Goal: Task Accomplishment & Management: Manage account settings

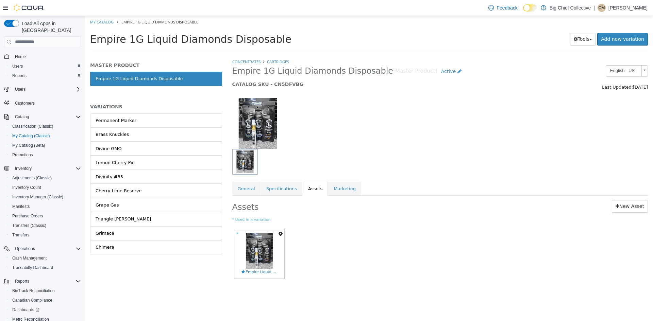
click at [132, 54] on html "Saving Bulk Changes... × Saved changes My Catalog Empire 1G Liquid Diamonds Dis…" at bounding box center [369, 35] width 568 height 38
click at [105, 21] on link "My Catalog" at bounding box center [101, 21] width 23 height 5
select select "**********"
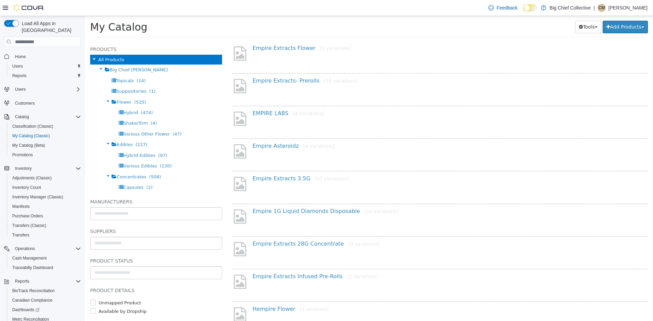
scroll to position [136, 0]
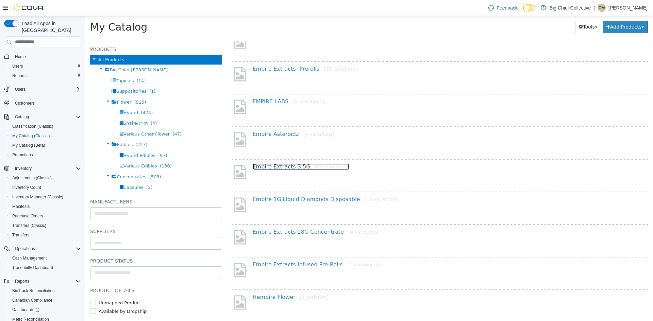
click at [293, 167] on link "Empire Extracts 3.5G [57 variations]" at bounding box center [301, 167] width 96 height 6
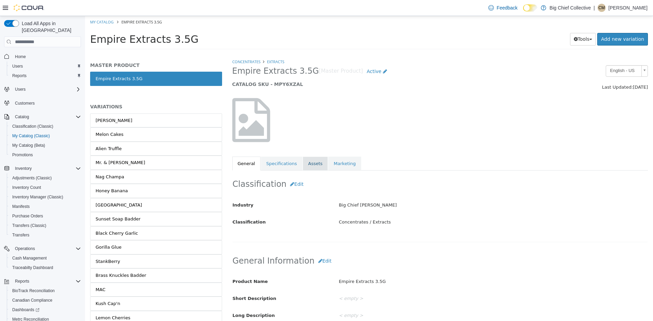
click at [305, 168] on link "Assets" at bounding box center [315, 164] width 25 height 14
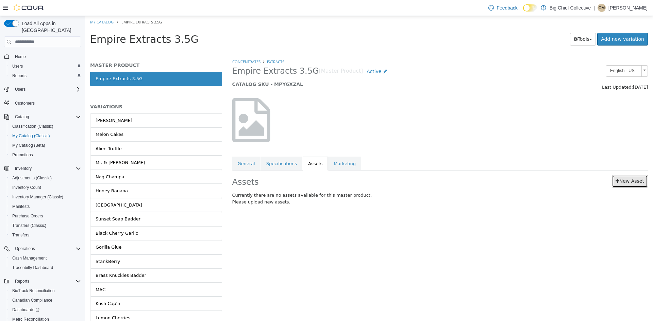
click at [633, 182] on link "New Asset" at bounding box center [630, 181] width 36 height 13
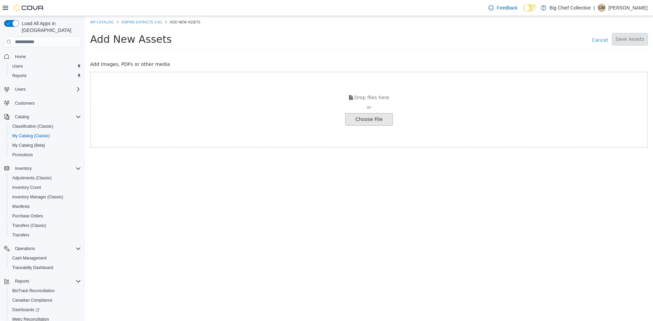
click at [384, 117] on input "file" at bounding box center [12, 120] width 759 height 12
click at [360, 119] on input "file" at bounding box center [12, 120] width 759 height 12
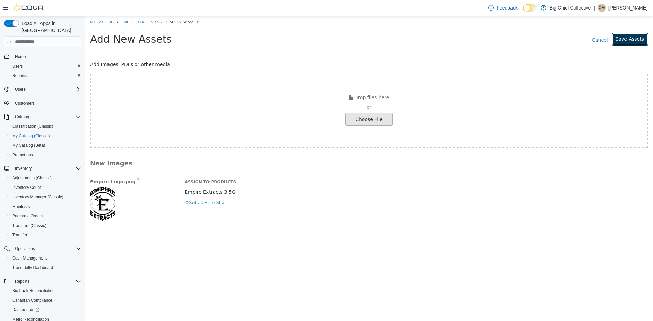
click at [631, 43] on button "Save Assets" at bounding box center [630, 39] width 36 height 13
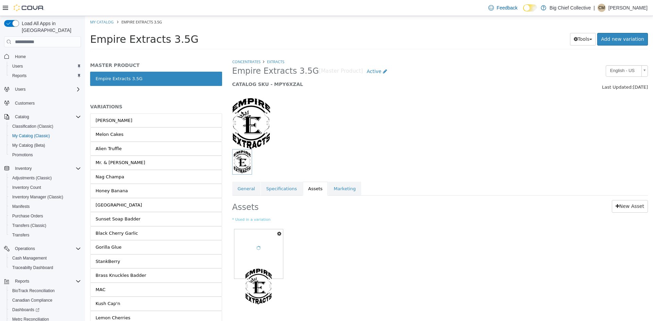
click at [281, 233] on icon "button" at bounding box center [279, 234] width 4 height 5
click at [259, 247] on link "Copy to Variations" at bounding box center [254, 246] width 57 height 9
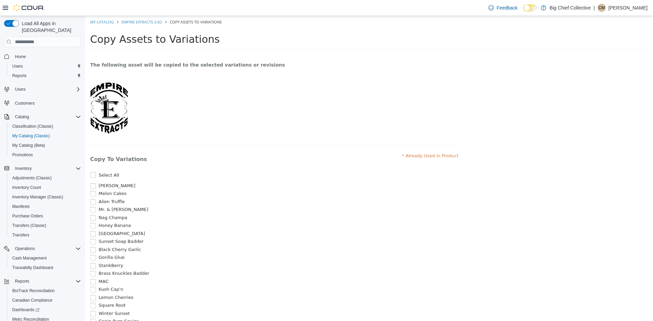
click at [100, 177] on label "Select All" at bounding box center [108, 175] width 22 height 7
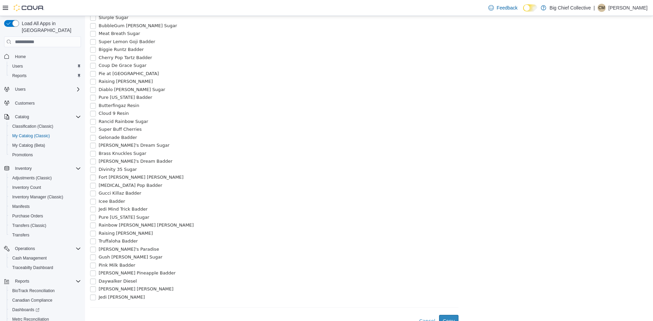
scroll to position [386, 0]
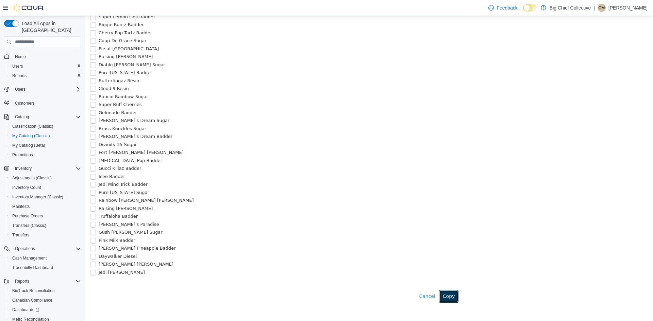
click at [445, 294] on button "Copy" at bounding box center [449, 297] width 20 height 13
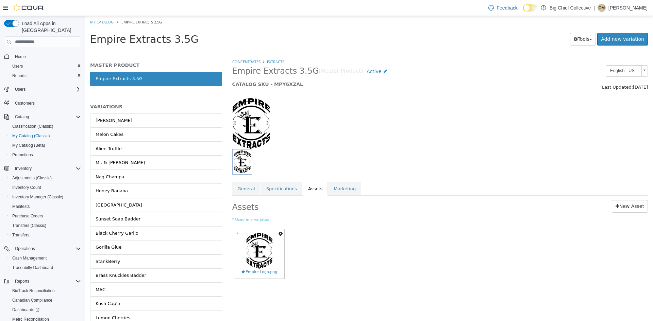
click at [138, 53] on div "Empire Extracts 3.5G Tools Clone Print Labels Add new variation" at bounding box center [369, 41] width 568 height 26
click at [108, 21] on link "My Catalog" at bounding box center [101, 21] width 23 height 5
select select "**********"
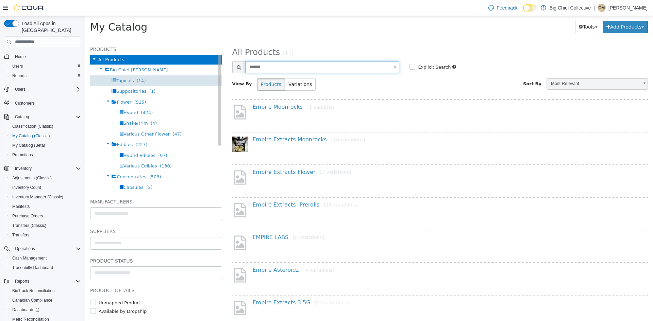
drag, startPoint x: 297, startPoint y: 63, endPoint x: 146, endPoint y: 80, distance: 151.2
click at [146, 42] on div "**********" at bounding box center [369, 42] width 568 height 0
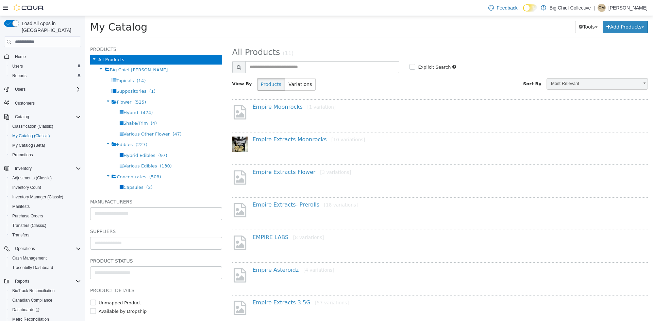
select select "**********"
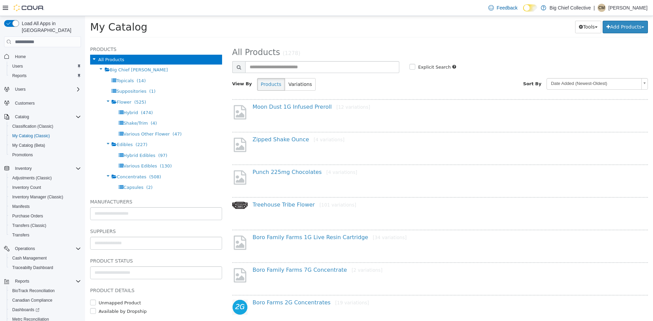
drag, startPoint x: 287, startPoint y: 55, endPoint x: 287, endPoint y: 64, distance: 8.9
click at [287, 55] on small "(1278)" at bounding box center [292, 53] width 18 height 6
click at [288, 65] on input "text" at bounding box center [322, 67] width 154 height 12
type input "******"
select select "**********"
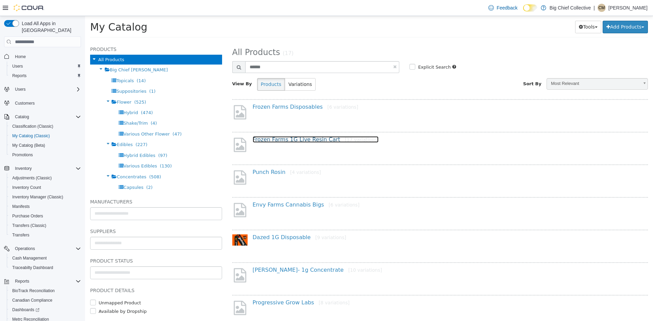
click at [287, 142] on link "Frozen Farms 1G Live Resin Cart [17 variations]" at bounding box center [316, 139] width 126 height 6
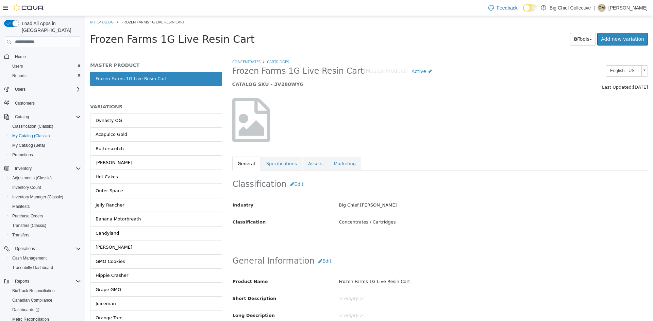
click at [136, 102] on div "MASTER PRODUCT Frozen Farms 1G Live Resin Cart VARIATIONS Dynasty OG Acapulco G…" at bounding box center [156, 215] width 132 height 306
click at [314, 166] on link "Assets" at bounding box center [315, 164] width 25 height 14
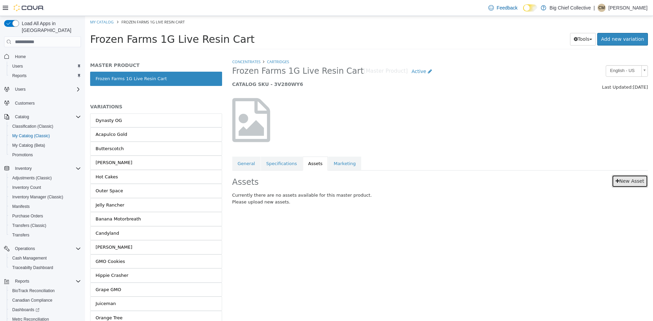
click at [642, 178] on link "New Asset" at bounding box center [630, 181] width 36 height 13
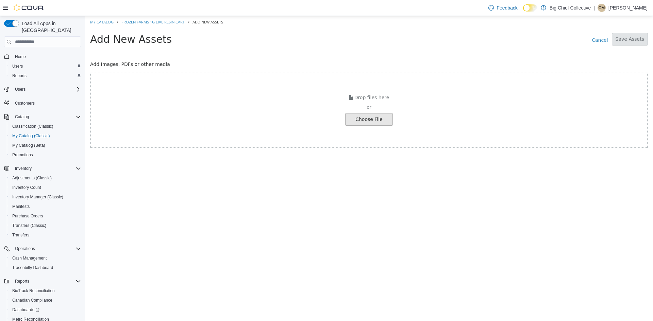
click at [355, 117] on input "file" at bounding box center [12, 120] width 759 height 12
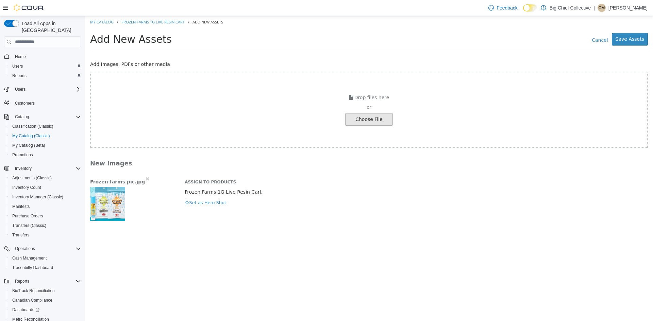
click at [371, 117] on input "file" at bounding box center [12, 120] width 759 height 12
click at [639, 35] on button "Save Assets" at bounding box center [630, 39] width 36 height 13
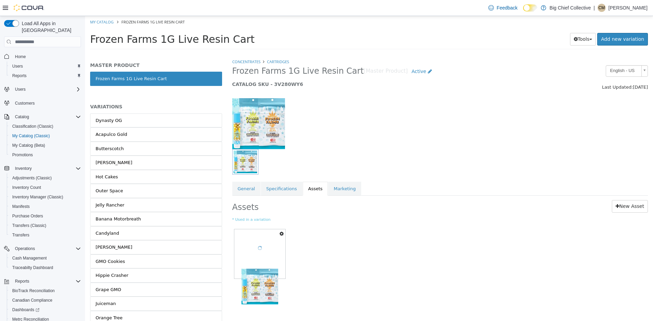
click at [280, 233] on icon "button" at bounding box center [282, 234] width 4 height 5
click at [265, 247] on link "Copy to Variations" at bounding box center [256, 246] width 57 height 9
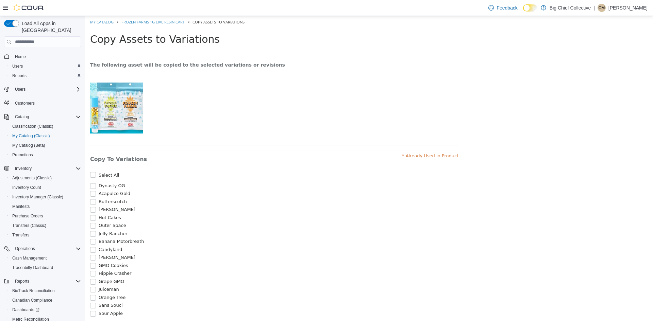
click at [105, 174] on label "Select All" at bounding box center [108, 175] width 22 height 7
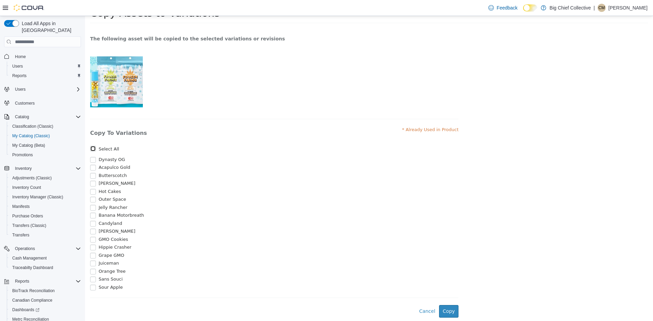
scroll to position [49, 0]
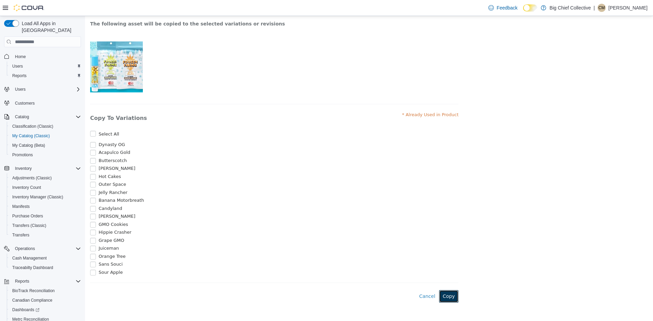
click at [447, 296] on button "Copy" at bounding box center [449, 297] width 20 height 13
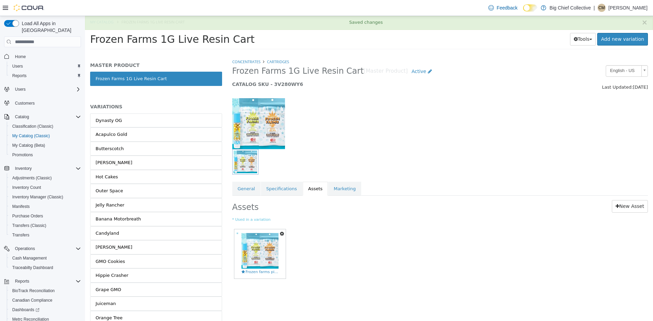
click at [152, 54] on html "Saving Bulk Changes... × Saved changes My Catalog Frozen Farms 1G Live Resin Ca…" at bounding box center [369, 35] width 568 height 38
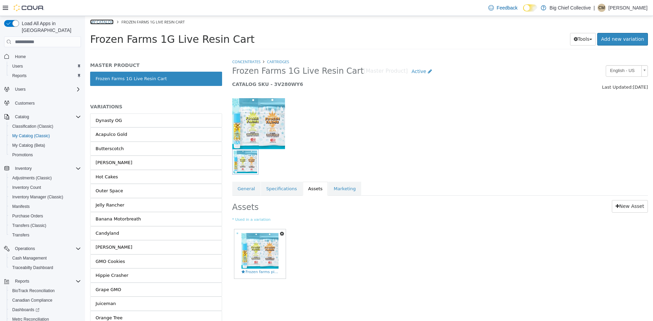
click at [111, 22] on link "My Catalog" at bounding box center [101, 21] width 23 height 5
select select "**********"
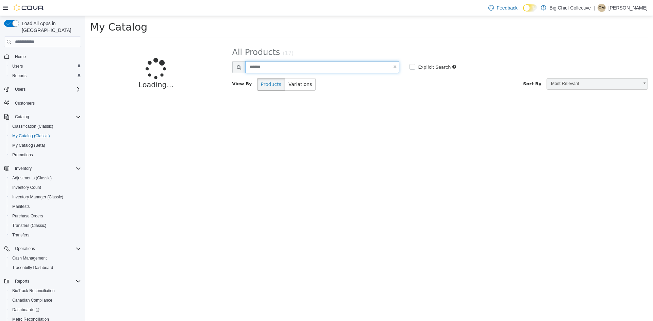
drag, startPoint x: 303, startPoint y: 71, endPoint x: 164, endPoint y: 68, distance: 139.5
click at [164, 42] on div "**********" at bounding box center [369, 42] width 568 height 0
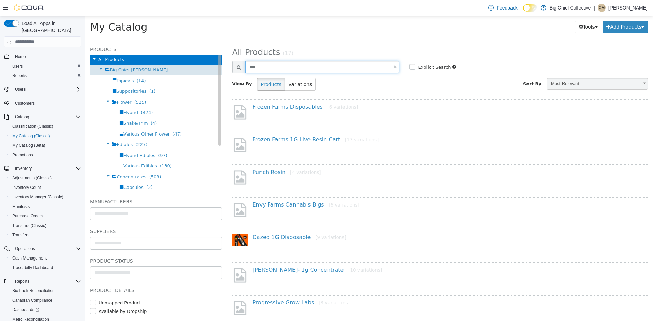
type input "***"
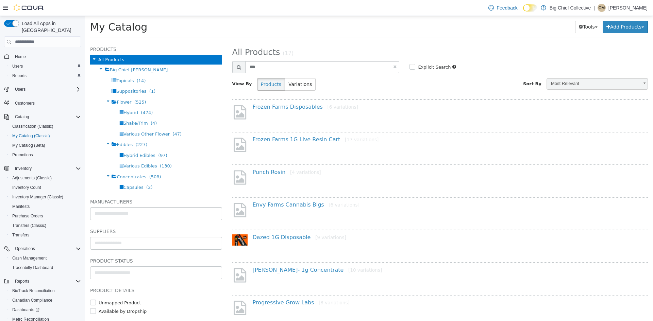
select select "**********"
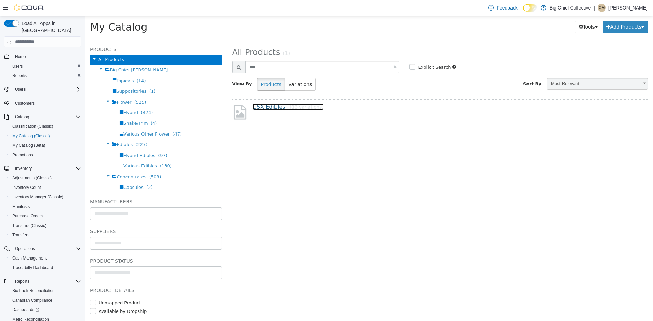
click at [277, 108] on link "GSX Edibles [13 variations]" at bounding box center [288, 107] width 71 height 6
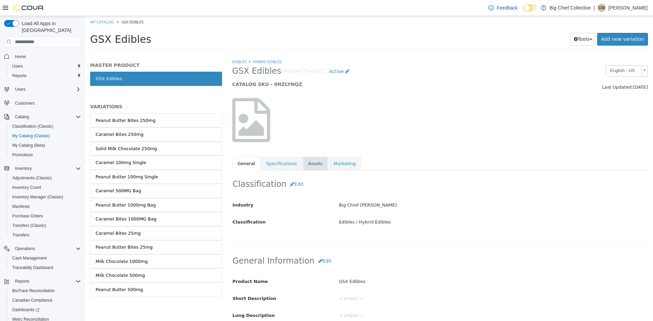
click at [308, 167] on link "Assets" at bounding box center [315, 164] width 25 height 14
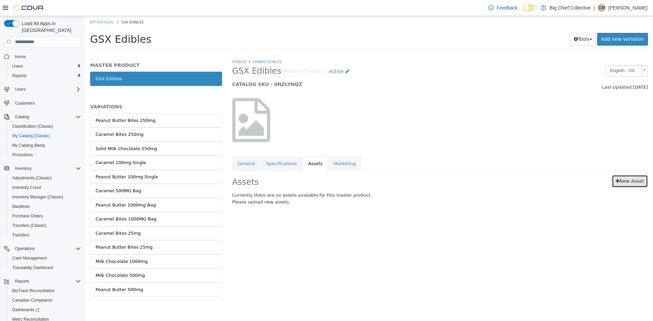
click at [624, 181] on link "New Asset" at bounding box center [630, 181] width 36 height 13
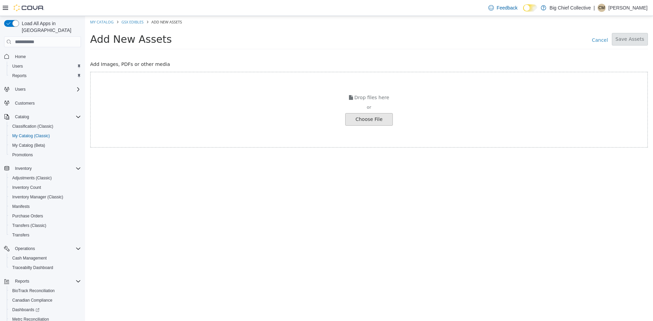
click at [348, 120] on input "file" at bounding box center [12, 120] width 759 height 12
click at [368, 123] on input "file" at bounding box center [12, 120] width 759 height 12
click at [375, 123] on input "file" at bounding box center [12, 120] width 759 height 12
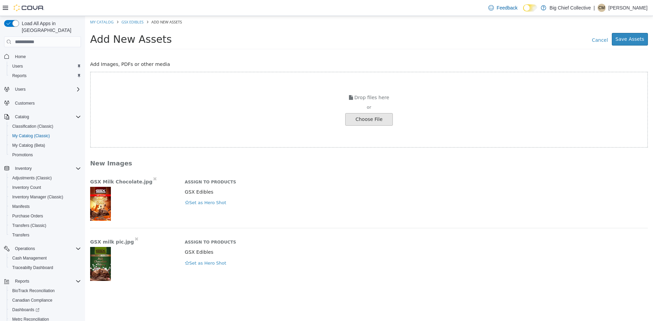
click at [361, 126] on div "Drop files here or Choose File" at bounding box center [369, 110] width 558 height 76
click at [364, 124] on input "file" at bounding box center [12, 120] width 759 height 12
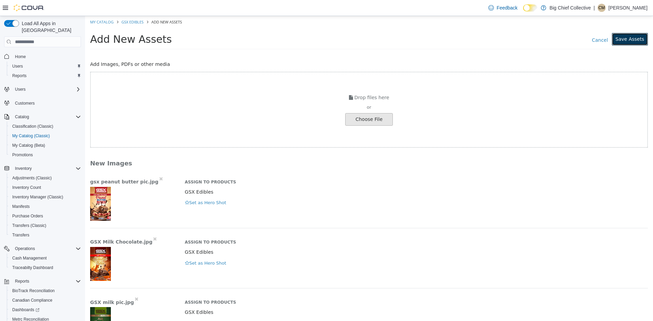
click at [621, 39] on button "Save Assets" at bounding box center [630, 39] width 36 height 13
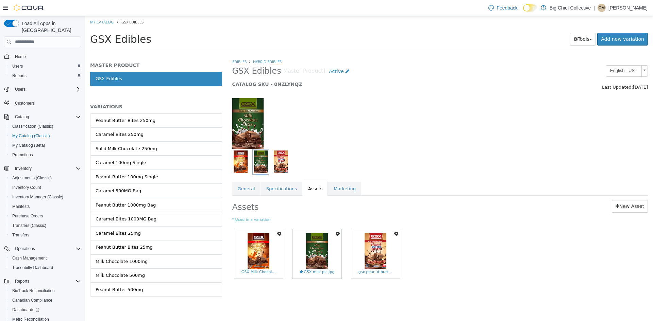
click at [279, 233] on icon "button" at bounding box center [279, 234] width 4 height 5
drag, startPoint x: 303, startPoint y: 222, endPoint x: 289, endPoint y: 229, distance: 14.9
click at [303, 223] on small "* Used in a variation" at bounding box center [440, 220] width 416 height 6
click at [280, 233] on icon "button" at bounding box center [279, 234] width 4 height 5
click at [258, 247] on link "Copy to Variations" at bounding box center [254, 246] width 57 height 9
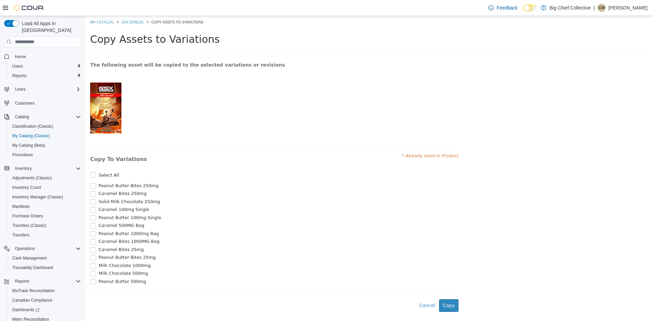
click at [116, 193] on span "Caramel Bites 250mg" at bounding box center [123, 193] width 48 height 5
click at [113, 212] on span "Caramel 100mg Single" at bounding box center [124, 209] width 51 height 5
click at [118, 228] on span "Caramel 500MG Bag" at bounding box center [122, 225] width 46 height 5
click at [130, 244] on span "Caramel Bites 1000MG Bag" at bounding box center [129, 241] width 61 height 5
click at [126, 252] on span "Caramel Bites 25mg" at bounding box center [121, 249] width 45 height 5
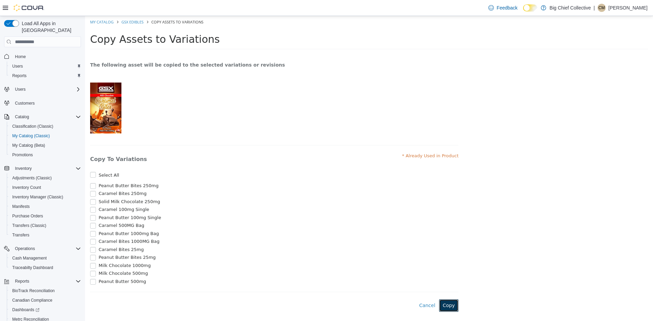
click at [450, 311] on button "Copy" at bounding box center [449, 306] width 20 height 13
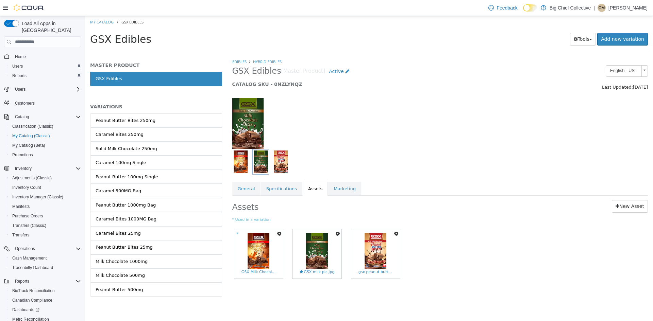
click at [338, 235] on icon "button" at bounding box center [338, 234] width 4 height 5
click at [315, 247] on link "Copy to Variations" at bounding box center [312, 246] width 57 height 9
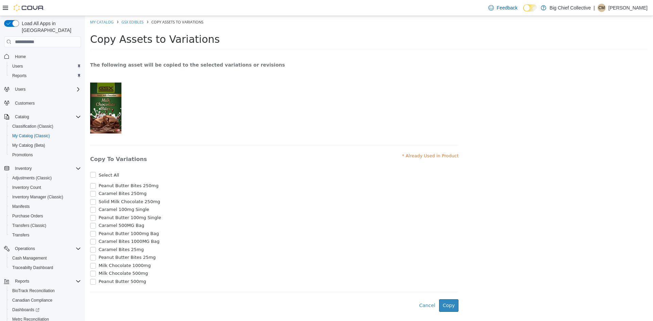
click at [107, 203] on span "Solid Milk Chocolate 250mg" at bounding box center [130, 201] width 62 height 5
click at [112, 268] on span "Milk Chocolate 1000mg" at bounding box center [125, 265] width 52 height 5
click at [116, 276] on span "Milk Chocolate 500mg" at bounding box center [123, 273] width 49 height 5
click at [441, 310] on button "Copy" at bounding box center [449, 306] width 20 height 13
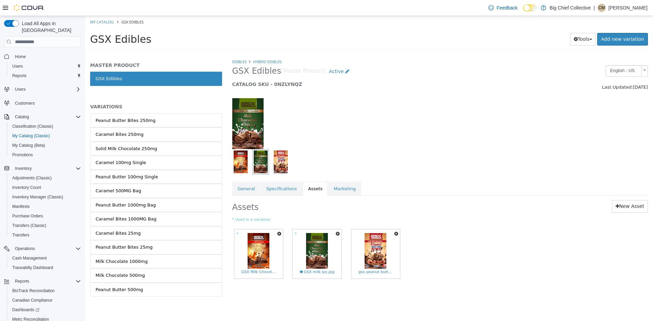
click at [396, 234] on icon "button" at bounding box center [396, 234] width 4 height 5
click at [366, 246] on link "Copy to Variations" at bounding box center [371, 246] width 57 height 9
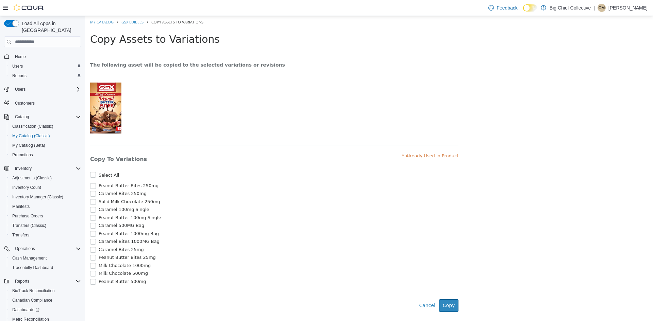
click at [119, 187] on span "Peanut Butter Bites 250mg" at bounding box center [129, 185] width 60 height 5
click at [120, 220] on span "Peanut Butter 100mg Single" at bounding box center [130, 217] width 63 height 5
click at [114, 236] on span "Peanut Butter 1000mg Bag" at bounding box center [129, 233] width 60 height 5
click at [116, 260] on span "Peanut Butter Bites 25mg" at bounding box center [127, 257] width 57 height 5
click at [109, 284] on span "Peanut Butter 500mg" at bounding box center [123, 281] width 48 height 5
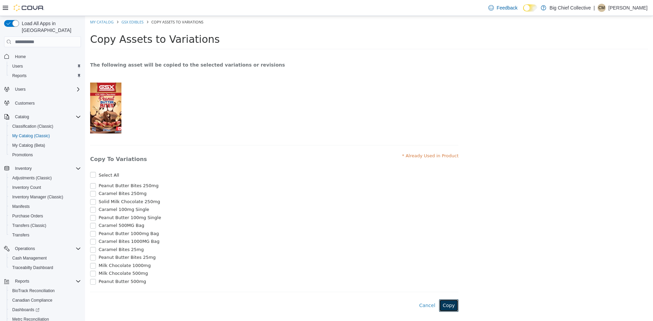
click at [446, 312] on button "Copy" at bounding box center [449, 306] width 20 height 13
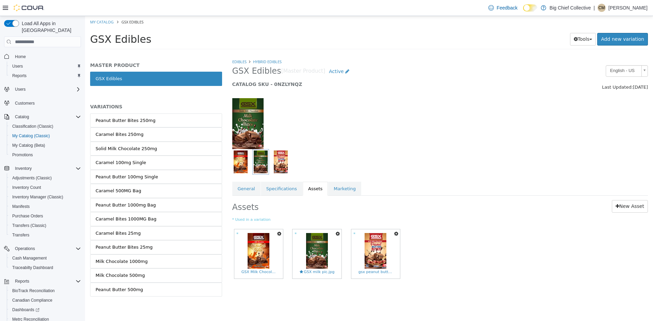
click at [164, 98] on div "GSX Edibles" at bounding box center [156, 86] width 132 height 29
click at [166, 95] on div "GSX Edibles" at bounding box center [156, 86] width 132 height 29
click at [196, 42] on h1 "GSX Edibles" at bounding box center [209, 39] width 238 height 13
click at [299, 208] on h2 "Assets" at bounding box center [314, 206] width 165 height 13
click at [105, 22] on link "My Catalog" at bounding box center [101, 21] width 23 height 5
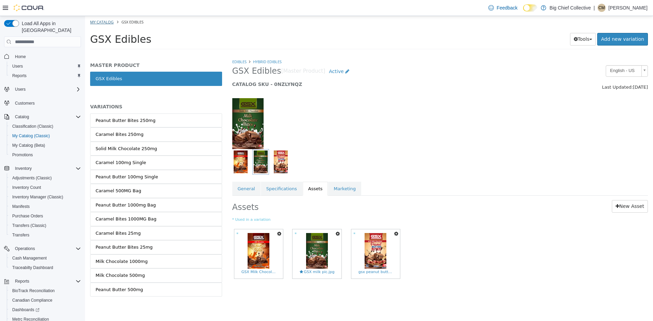
select select "**********"
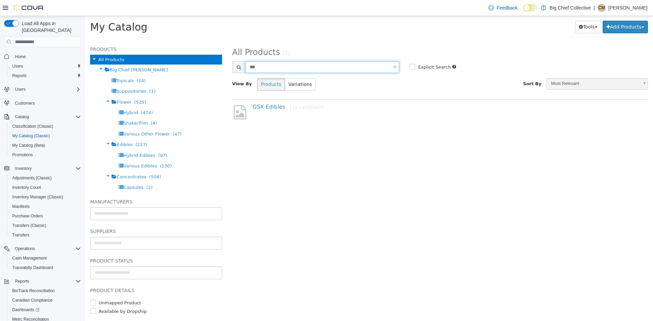
drag, startPoint x: 321, startPoint y: 69, endPoint x: 7, endPoint y: 63, distance: 313.4
click at [85, 42] on html "**********" at bounding box center [369, 29] width 568 height 26
type input "*******"
select select "**********"
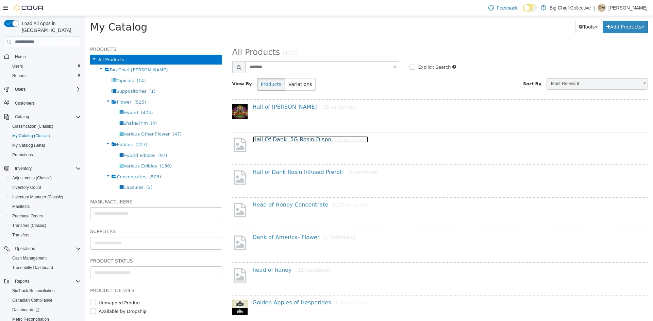
click at [295, 141] on link "Hall Of Dank .5G Rosin Dispo. [7 variations]" at bounding box center [311, 139] width 116 height 6
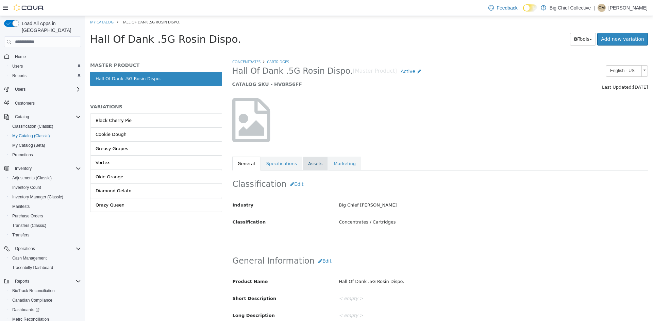
click at [304, 164] on link "Assets" at bounding box center [315, 164] width 25 height 14
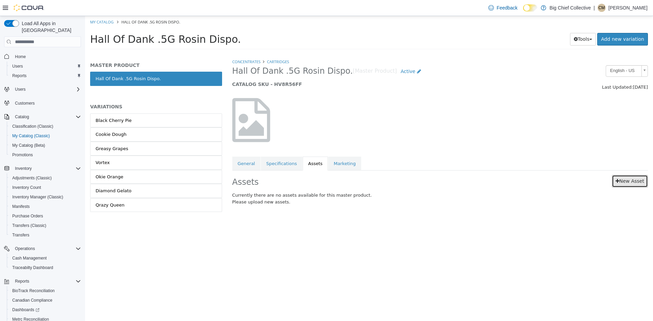
click at [621, 185] on link "New Asset" at bounding box center [630, 181] width 36 height 13
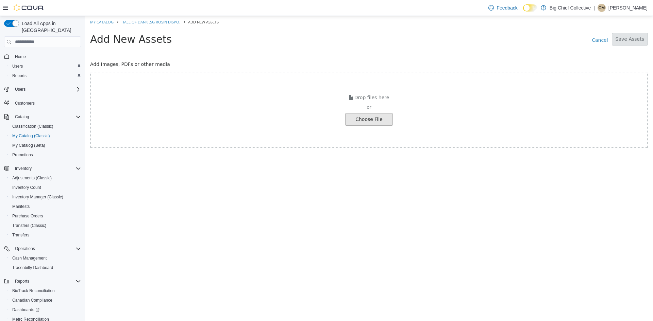
click at [369, 121] on input "file" at bounding box center [12, 120] width 759 height 12
click at [102, 20] on link "My Catalog" at bounding box center [101, 21] width 23 height 5
select select "**********"
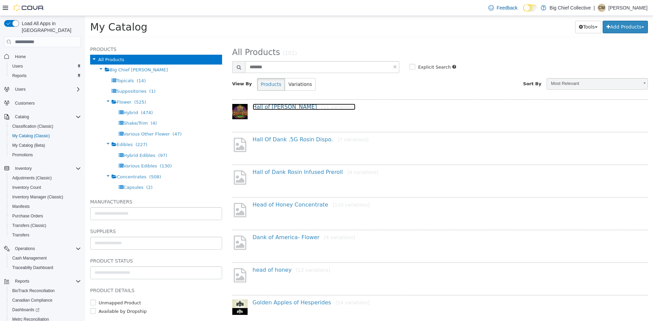
click at [256, 107] on link "Hall of [PERSON_NAME] [11 variations]" at bounding box center [304, 107] width 103 height 6
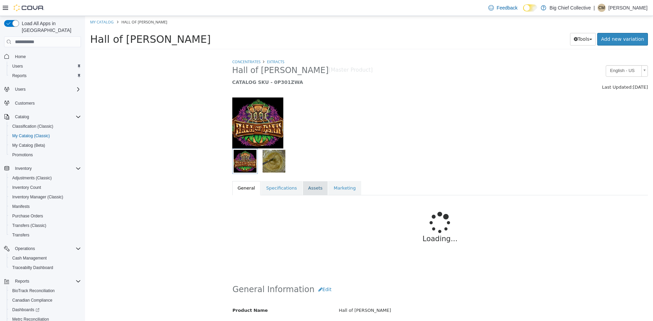
click at [308, 192] on link "Assets" at bounding box center [315, 188] width 25 height 14
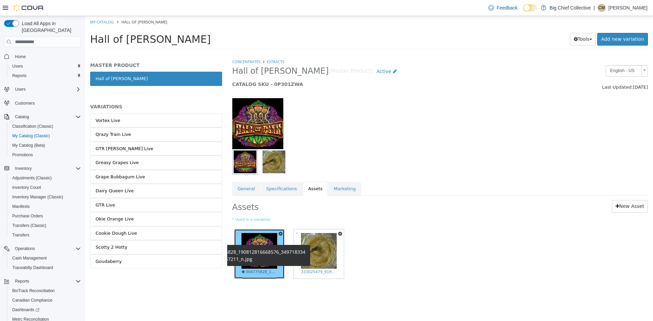
click at [269, 273] on span "304775828_190812816668576_3497183342096357211_n.jpg" at bounding box center [260, 273] width 36 height 6
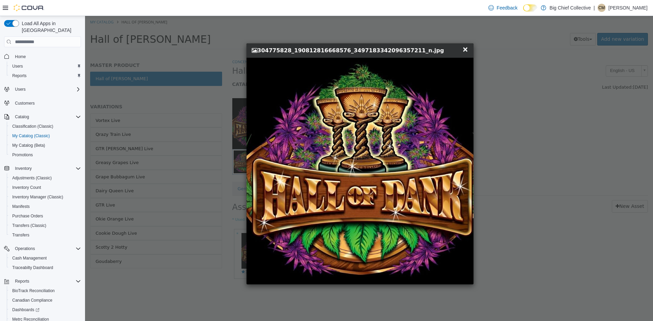
drag, startPoint x: 333, startPoint y: 153, endPoint x: 388, endPoint y: 56, distance: 111.9
click at [388, 56] on div "× Close 304775828_190812816668576_3497183342096357211_n.jpg" at bounding box center [360, 51] width 227 height 14
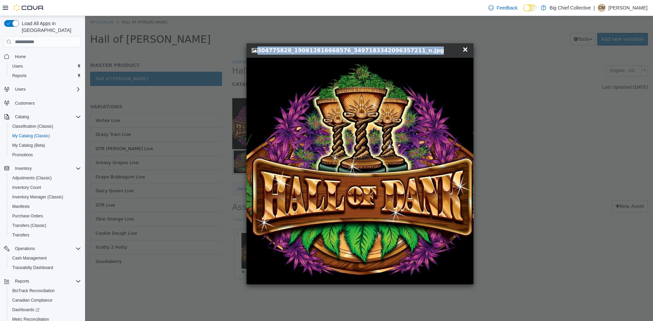
drag, startPoint x: 401, startPoint y: 50, endPoint x: 246, endPoint y: 52, distance: 155.1
click at [247, 52] on div "× Close 304775828_190812816668576_3497183342096357211_n.jpg" at bounding box center [360, 51] width 227 height 14
copy h4 "[URL][DOMAIN_NAME]"
click at [252, 283] on img at bounding box center [360, 171] width 227 height 227
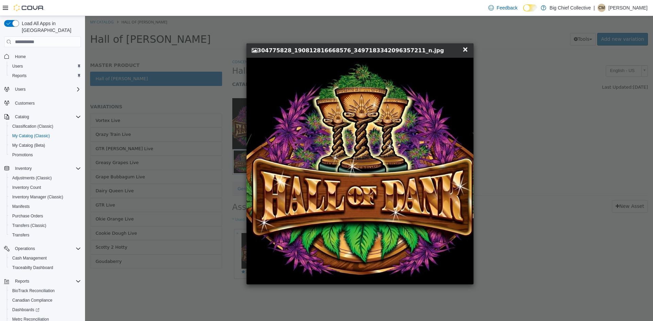
drag, startPoint x: 240, startPoint y: 300, endPoint x: 252, endPoint y: 305, distance: 12.6
click at [241, 302] on div "× Close 304775828_190812816668576_3497183342096357211_n.jpg" at bounding box center [360, 164] width 551 height 296
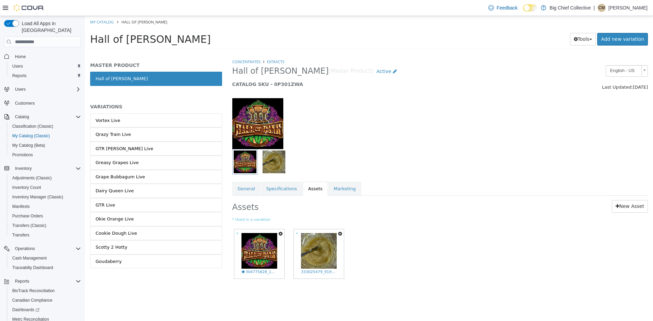
click at [101, 18] on ol "My Catalog Hall of [PERSON_NAME]" at bounding box center [369, 22] width 568 height 12
click at [103, 22] on link "My Catalog" at bounding box center [101, 21] width 23 height 5
select select "**********"
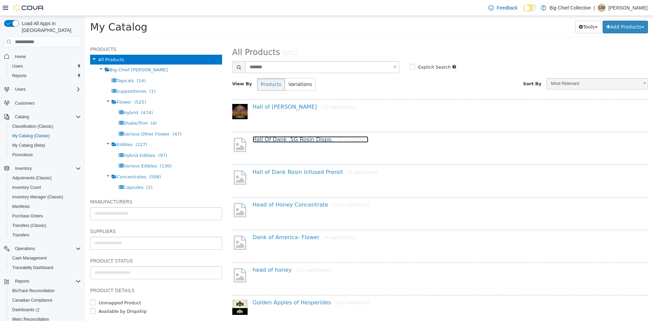
click at [287, 140] on link "Hall Of Dank .5G Rosin Dispo. [7 variations]" at bounding box center [311, 139] width 116 height 6
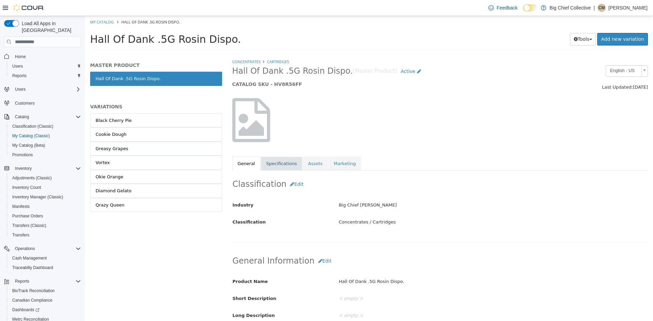
click at [271, 165] on link "Specifications" at bounding box center [282, 164] width 42 height 14
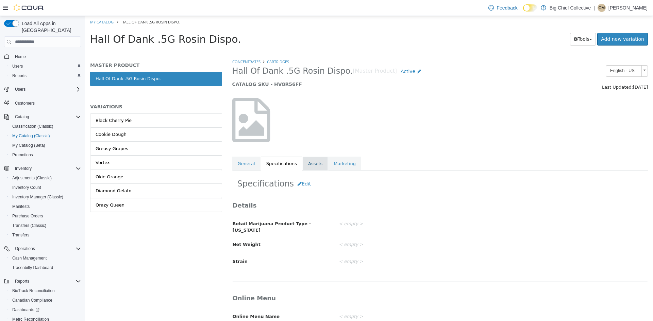
click at [314, 163] on link "Assets" at bounding box center [315, 164] width 25 height 14
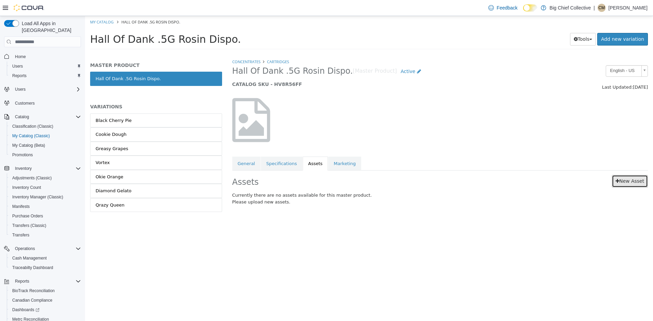
click at [625, 182] on link "New Asset" at bounding box center [630, 181] width 36 height 13
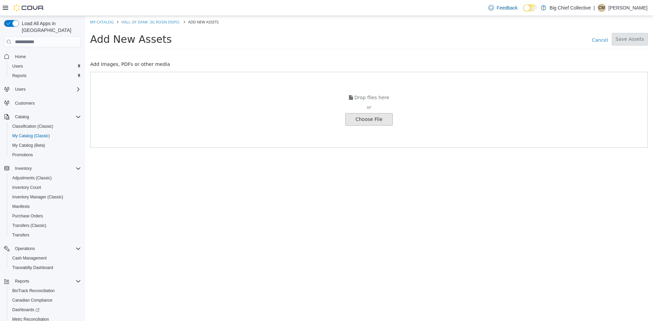
click at [374, 121] on input "file" at bounding box center [12, 120] width 759 height 12
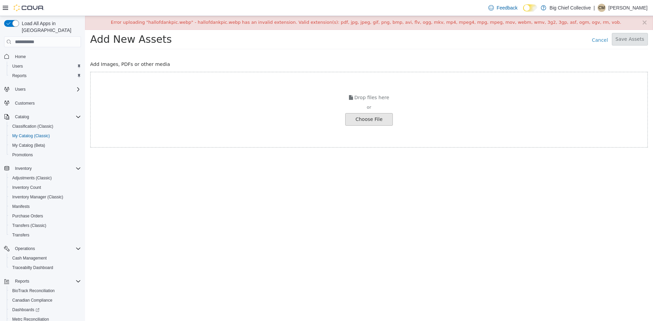
click at [370, 114] on input "file" at bounding box center [12, 120] width 759 height 12
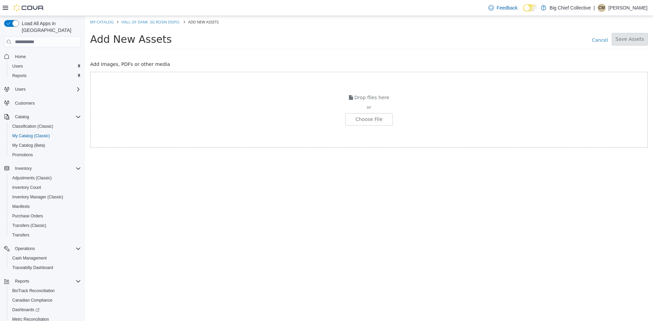
click at [381, 0] on div "Feedback Dark Mode Big Chief Collective | CM [PERSON_NAME]" at bounding box center [326, 8] width 653 height 16
click at [157, 19] on link "Hall Of Dank .5G Rosin Dispo." at bounding box center [150, 21] width 59 height 5
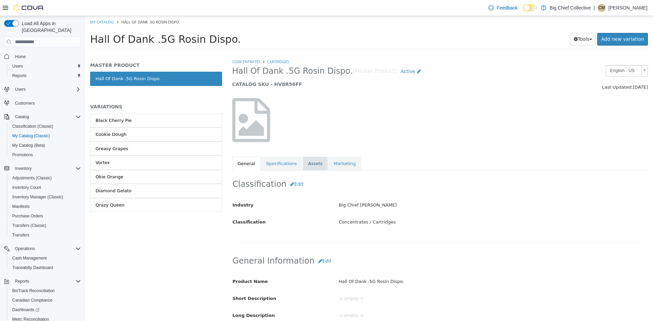
click at [317, 160] on link "Assets" at bounding box center [315, 164] width 25 height 14
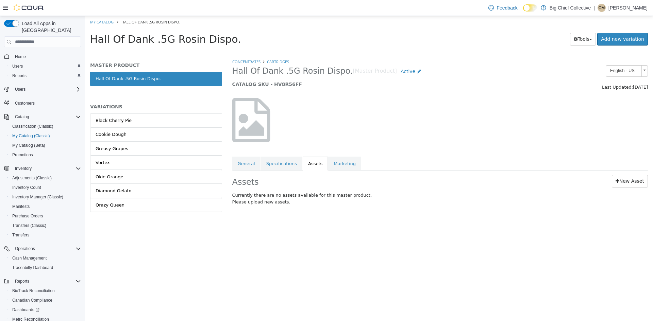
click at [626, 188] on div "Assets New Asset Currently there are no assets available for this master produc…" at bounding box center [440, 192] width 426 height 42
click at [626, 184] on link "New Asset" at bounding box center [630, 181] width 36 height 13
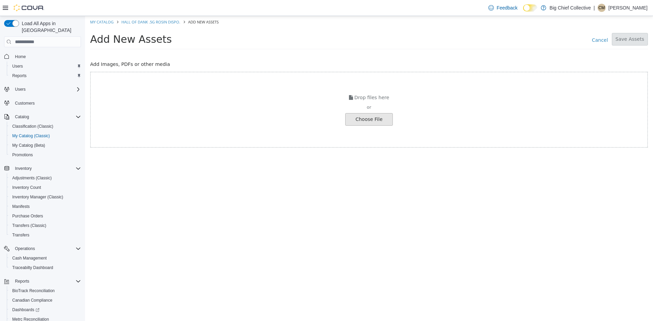
click at [365, 125] on input "file" at bounding box center [12, 120] width 759 height 12
click at [227, 32] on div "Add New Assets Cancel Save Assets" at bounding box center [369, 41] width 568 height 26
click at [111, 21] on link "My Catalog" at bounding box center [101, 21] width 23 height 5
select select "**********"
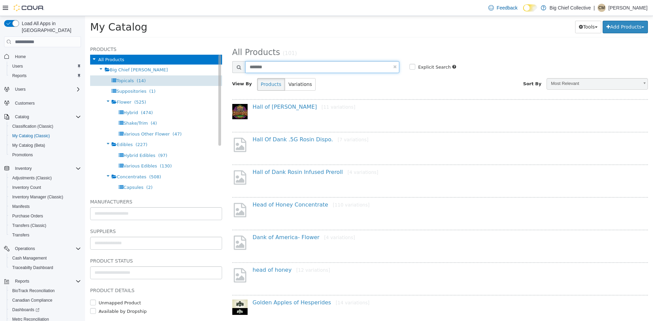
drag, startPoint x: 294, startPoint y: 68, endPoint x: 111, endPoint y: 84, distance: 183.3
click at [85, 42] on html "Saving Bulk Changes... × Error uploading "hallofdankpic.webp" - hallofdankpic.w…" at bounding box center [369, 29] width 568 height 26
type input "******"
select select "**********"
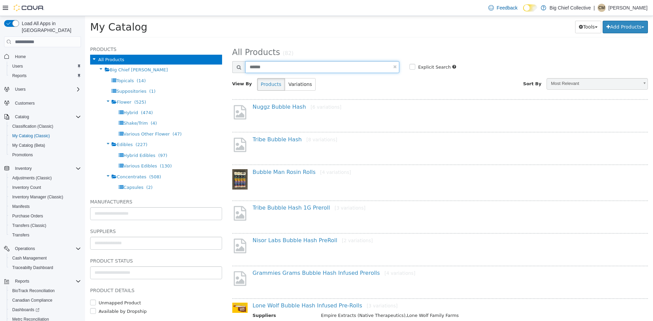
click at [270, 65] on input "******" at bounding box center [322, 67] width 154 height 12
type input "*"
type input "********"
select select "**********"
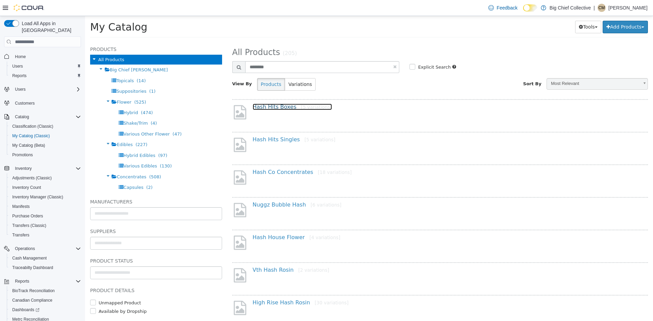
click at [275, 106] on link "Hash Hits Boxes [5 variations]" at bounding box center [292, 107] width 79 height 6
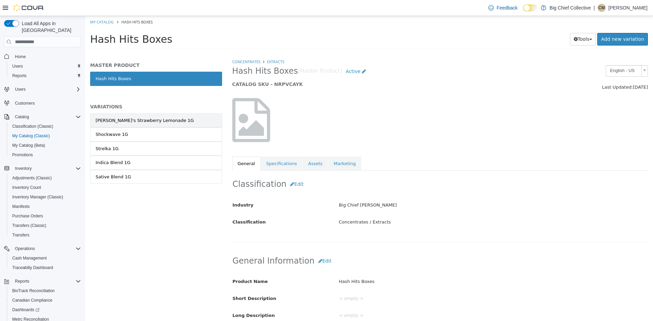
click at [175, 118] on link "[PERSON_NAME]'s Strawberry Lemonade 1G" at bounding box center [156, 121] width 132 height 14
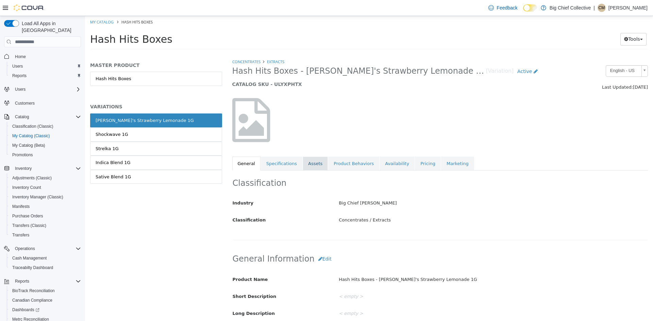
click at [314, 161] on link "Assets" at bounding box center [315, 164] width 25 height 14
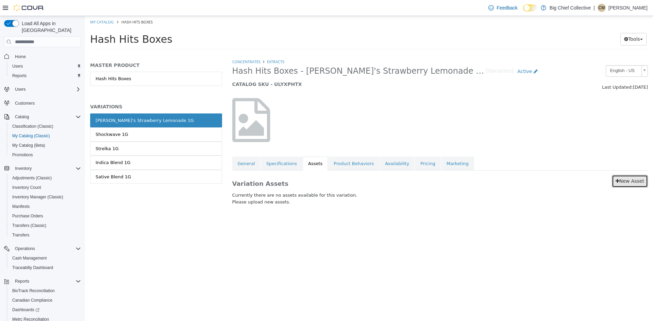
drag, startPoint x: 633, startPoint y: 181, endPoint x: 627, endPoint y: 184, distance: 7.3
click at [633, 181] on link "New Asset" at bounding box center [630, 181] width 36 height 13
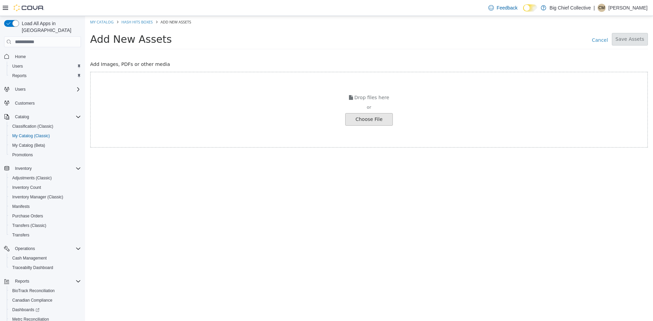
click at [352, 118] on input "file" at bounding box center [12, 120] width 759 height 12
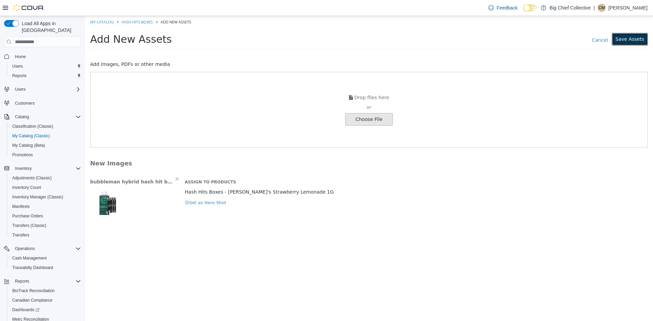
click at [633, 37] on button "Save Assets" at bounding box center [630, 39] width 36 height 13
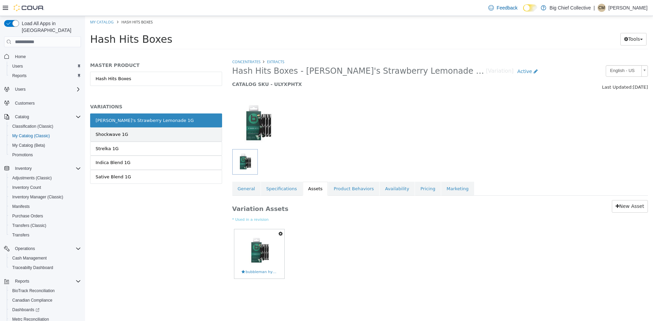
click at [128, 136] on link "Shockwave 1G" at bounding box center [156, 135] width 132 height 14
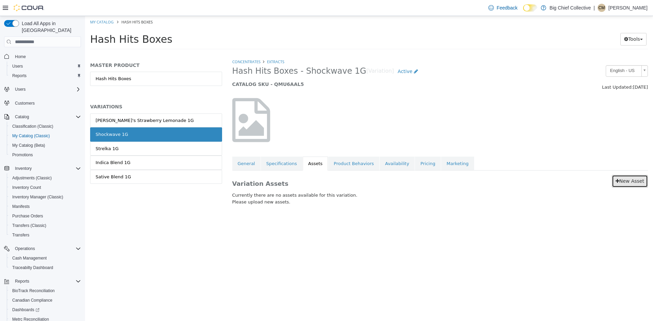
click at [631, 176] on link "New Asset" at bounding box center [630, 181] width 36 height 13
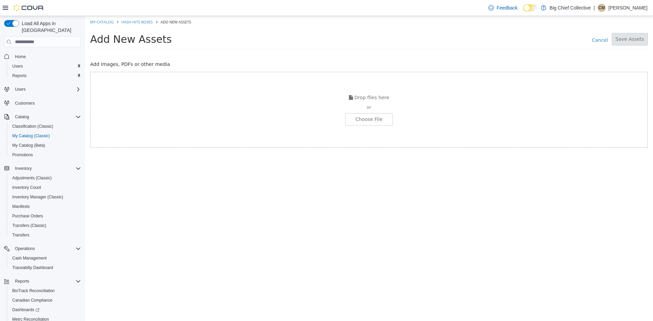
click at [341, 118] on div "Drop files here or Choose File" at bounding box center [369, 110] width 558 height 76
click at [369, 121] on input "file" at bounding box center [12, 120] width 759 height 12
